Goal: Find specific page/section: Find specific page/section

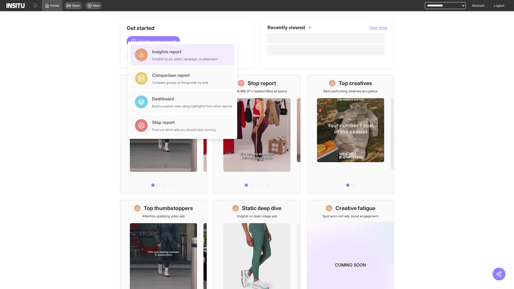
click at [184, 55] on div "Insights report Insights by ad, adset, campaign, or placement" at bounding box center [185, 54] width 66 height 13
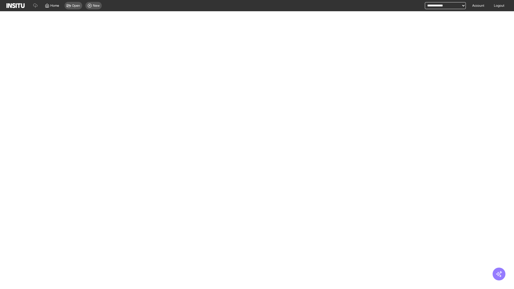
select select "**"
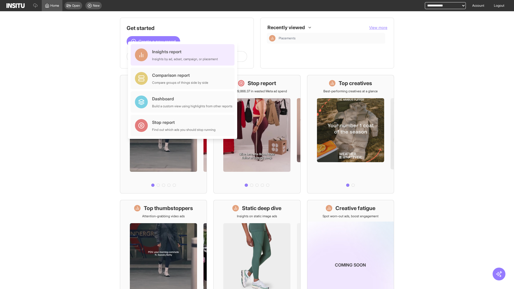
click at [184, 55] on div "Insights report Insights by ad, adset, campaign, or placement" at bounding box center [185, 54] width 66 height 13
